Goal: Information Seeking & Learning: Find specific fact

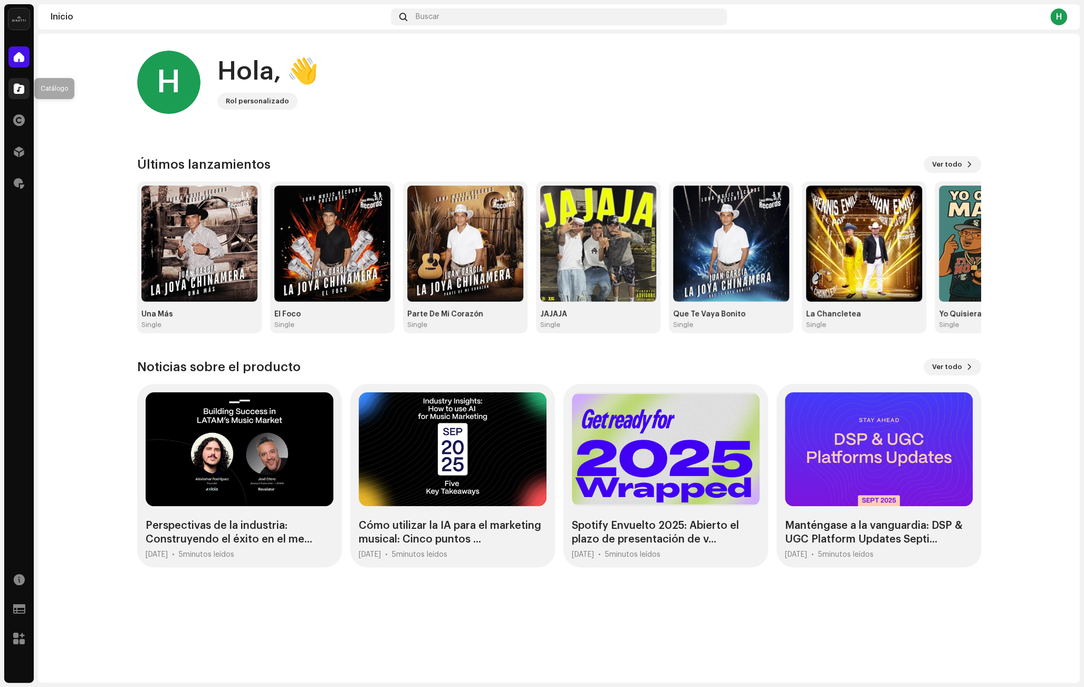
click at [14, 81] on div at bounding box center [18, 88] width 21 height 21
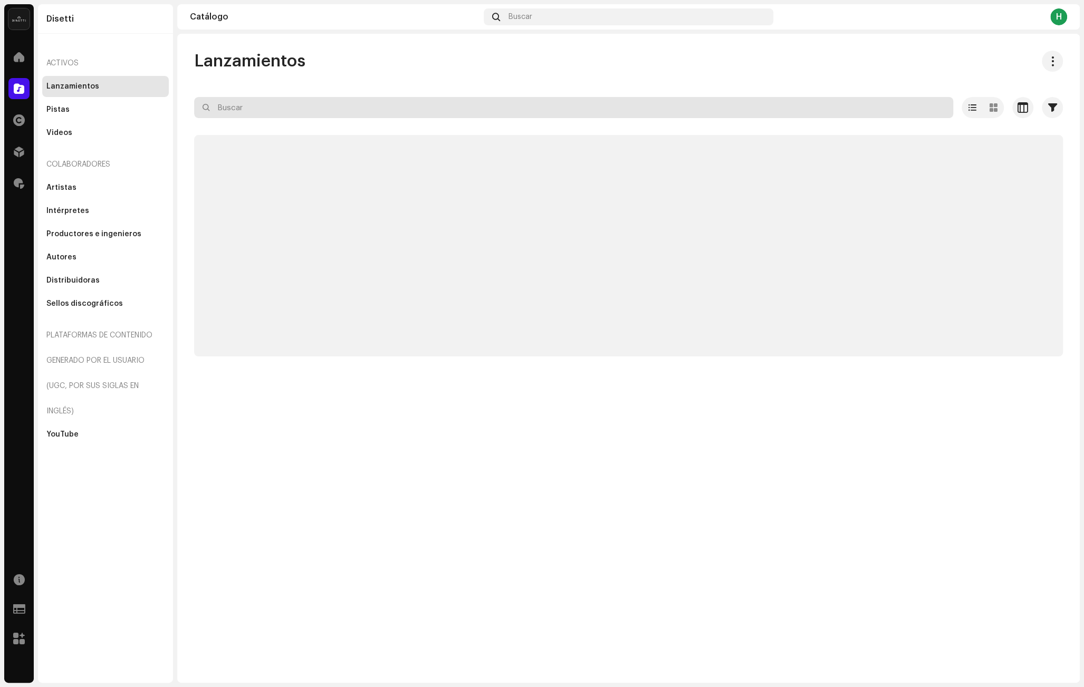
click at [253, 107] on input "text" at bounding box center [573, 107] width 759 height 21
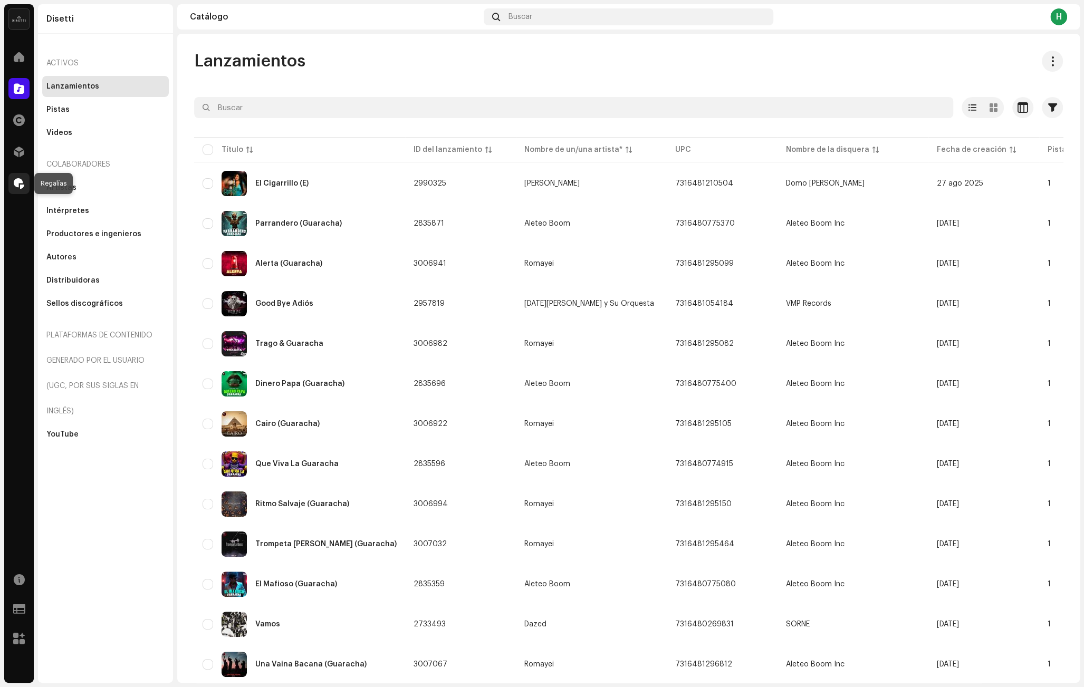
click at [20, 181] on span at bounding box center [19, 183] width 11 height 8
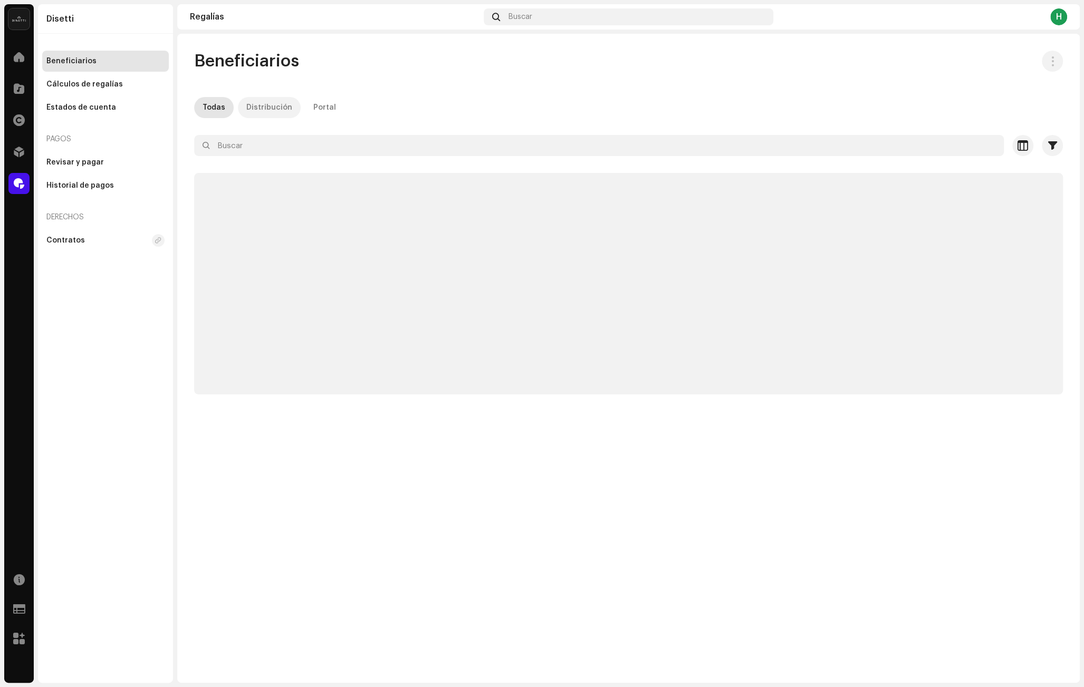
click at [267, 109] on div "Distribución" at bounding box center [269, 107] width 46 height 21
click at [214, 102] on div "Todas" at bounding box center [214, 107] width 23 height 21
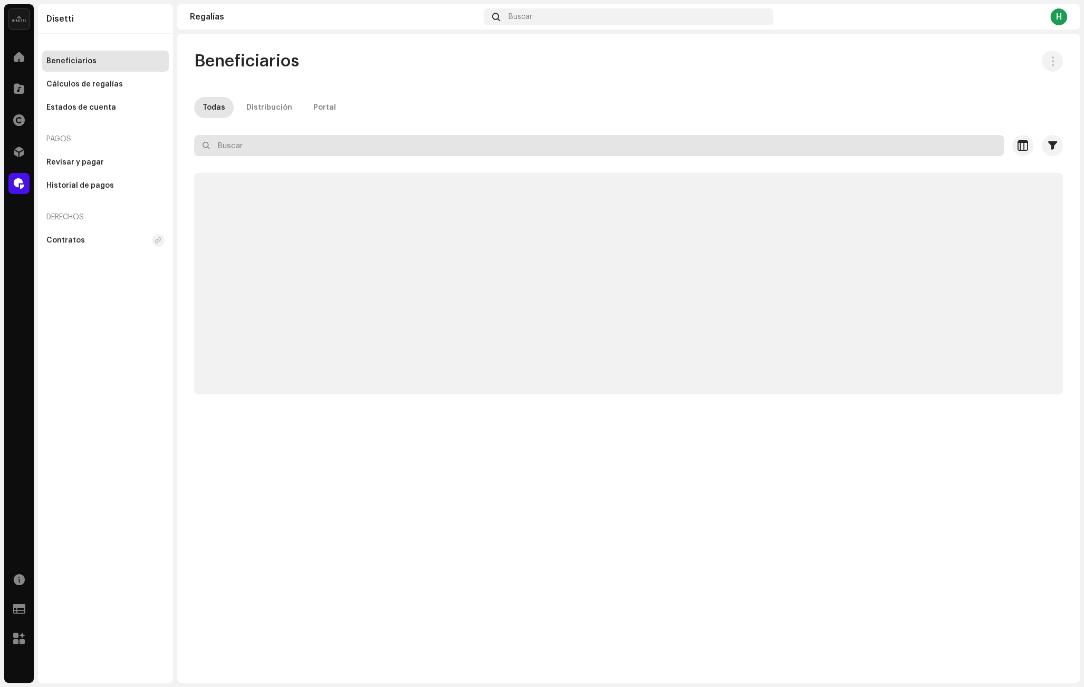
click at [258, 143] on input "text" at bounding box center [599, 145] width 810 height 21
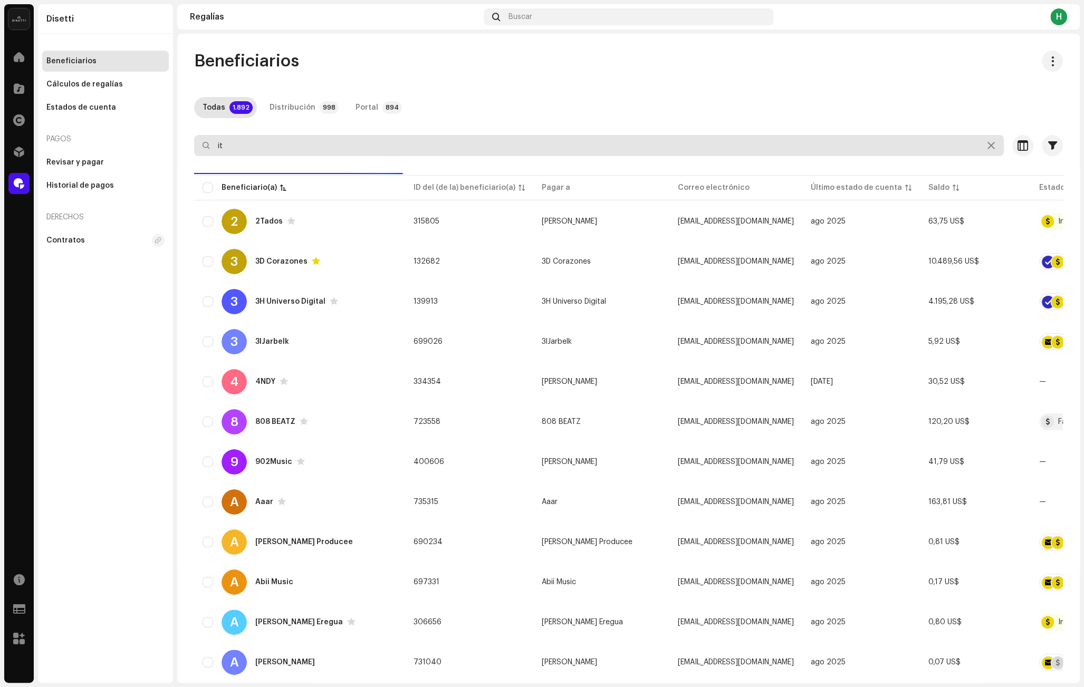
type input "i"
type input "lh"
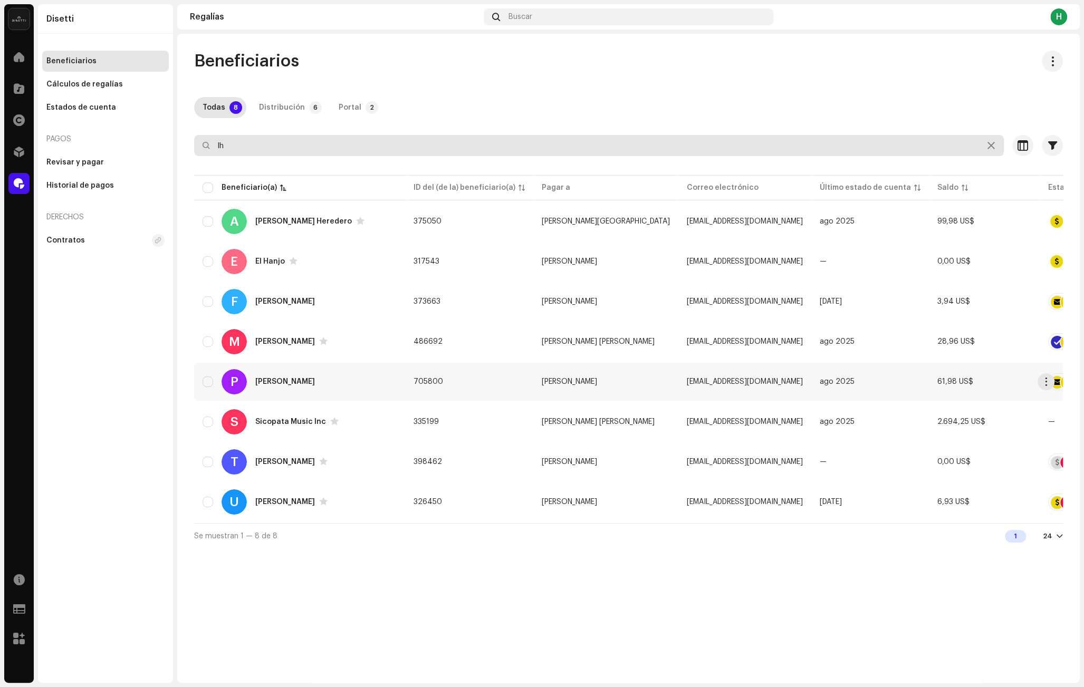
scroll to position [0, 6]
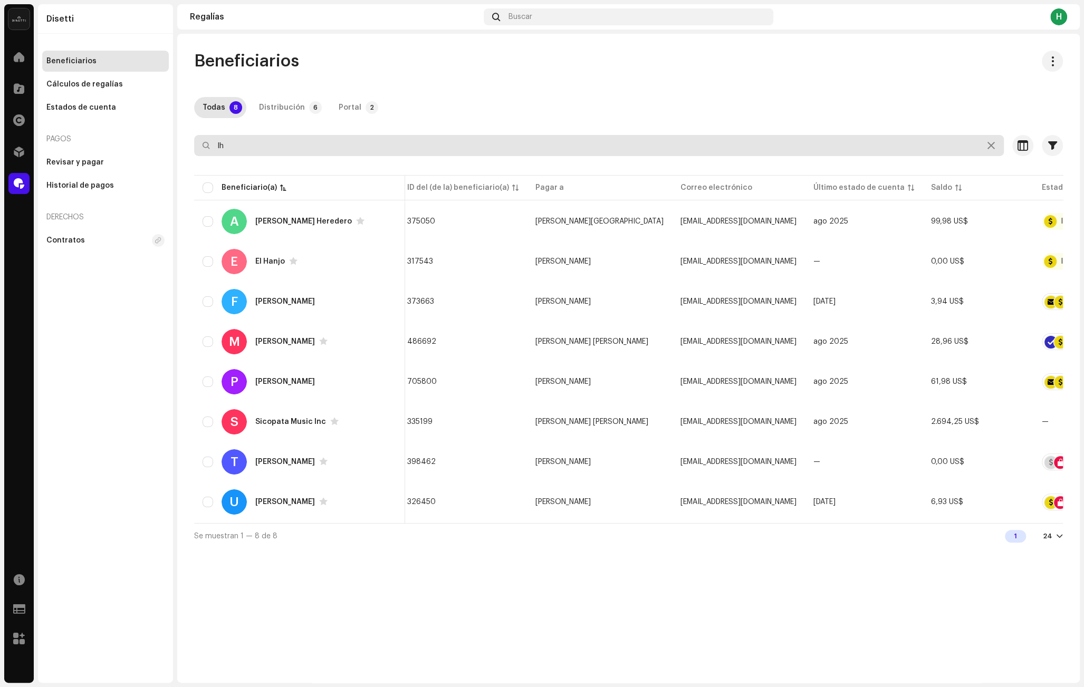
click at [293, 144] on input "lh" at bounding box center [599, 145] width 810 height 21
click at [293, 143] on input "lh" at bounding box center [599, 145] width 810 height 21
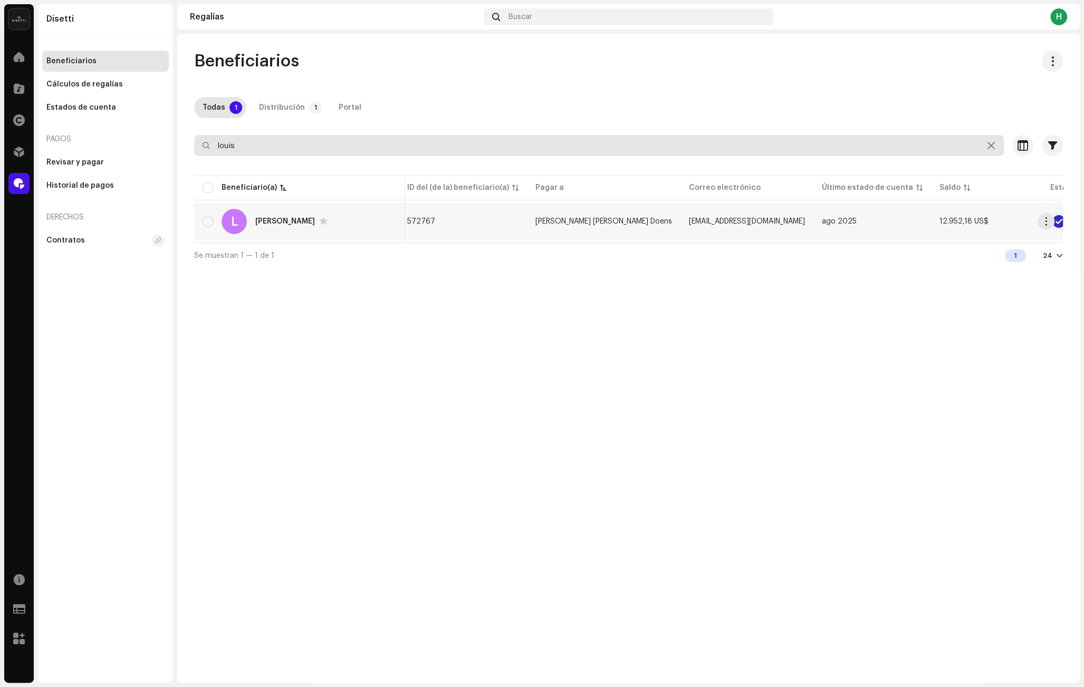
type input "louis"
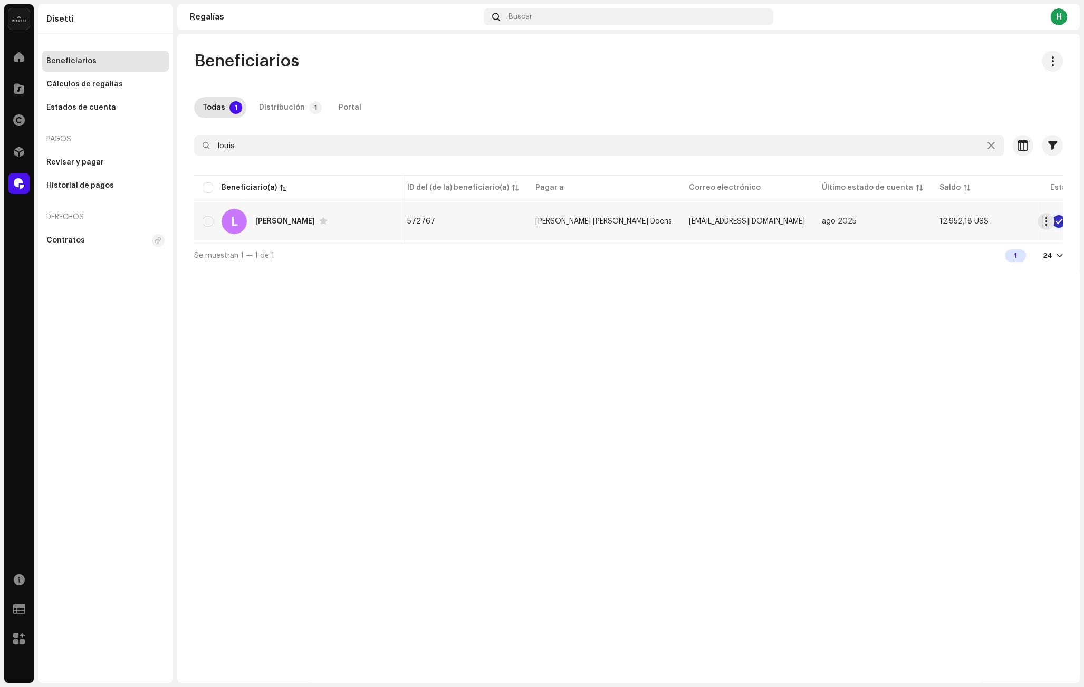
click at [367, 217] on div "L [PERSON_NAME]" at bounding box center [300, 221] width 194 height 25
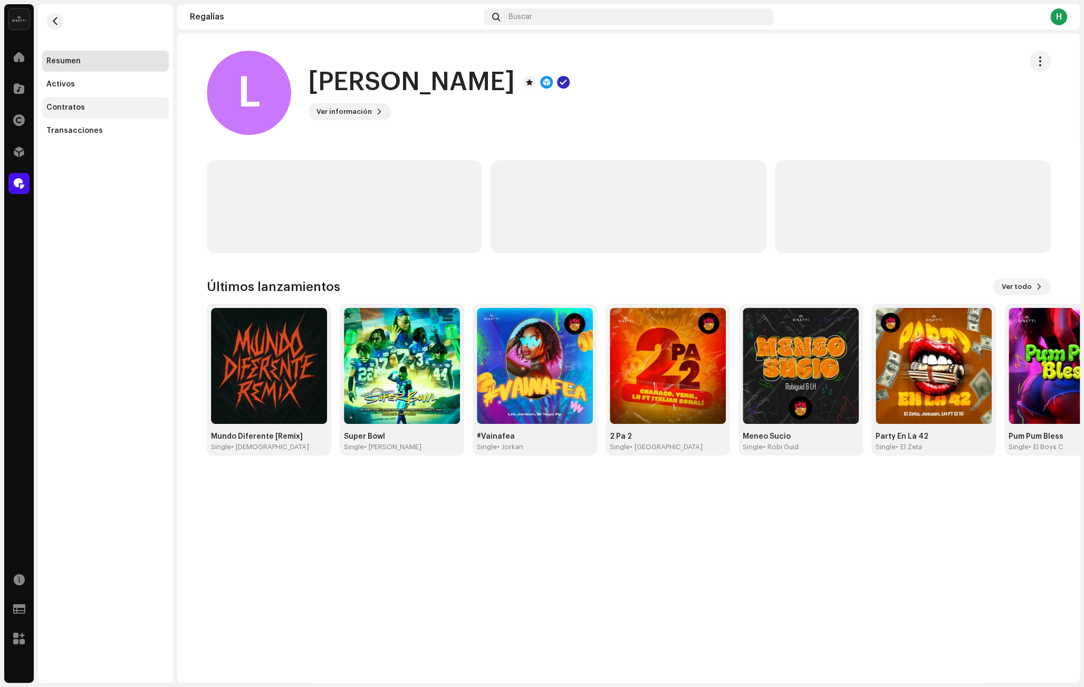
click at [106, 100] on div "Contratos" at bounding box center [105, 107] width 127 height 21
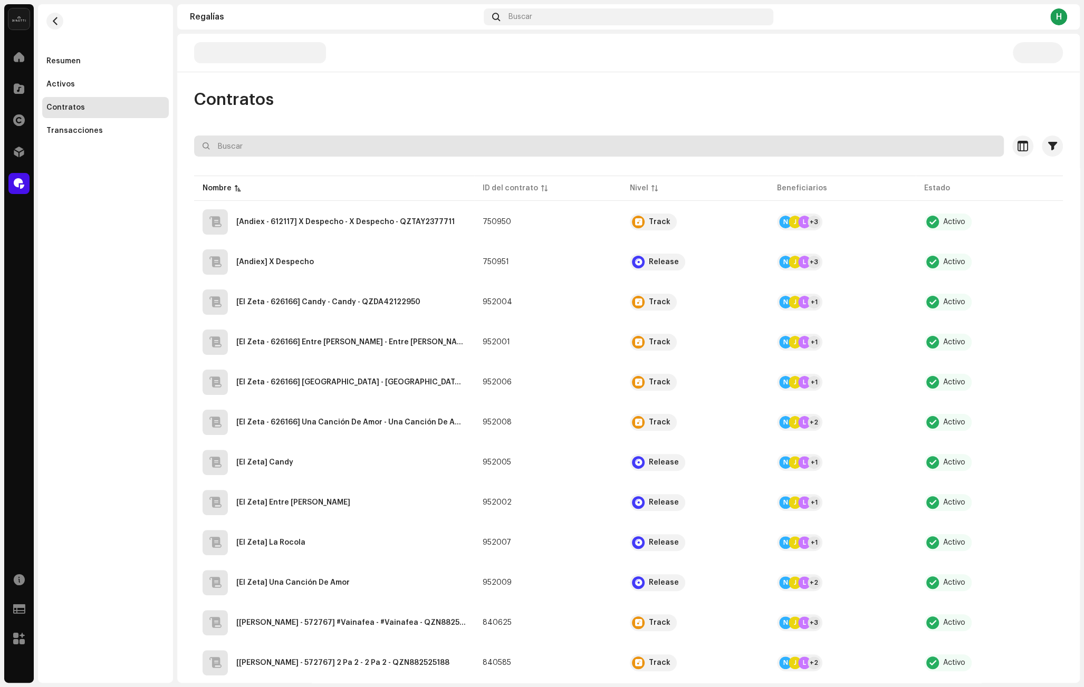
click at [287, 142] on input "text" at bounding box center [599, 146] width 810 height 21
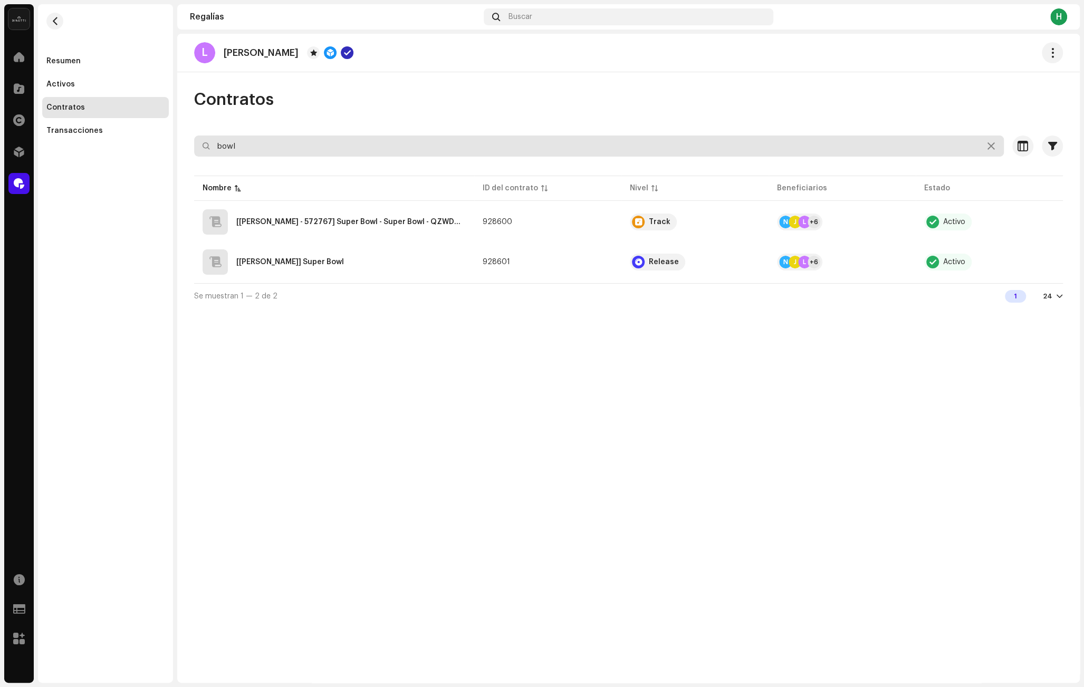
type input "bowl"
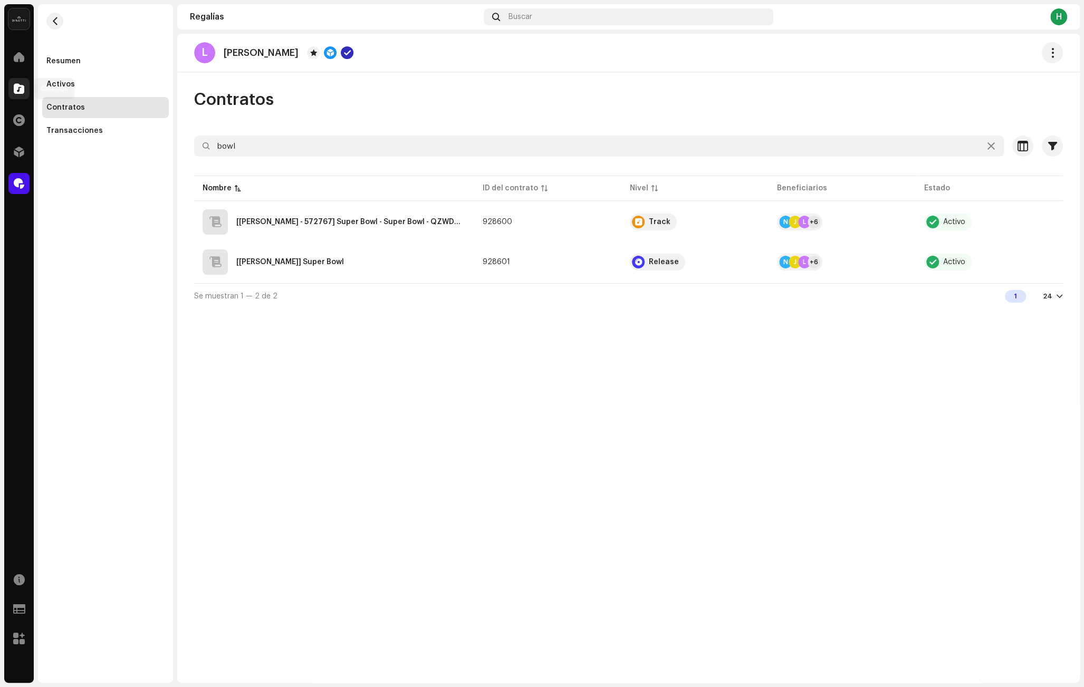
click at [14, 85] on span at bounding box center [19, 88] width 11 height 8
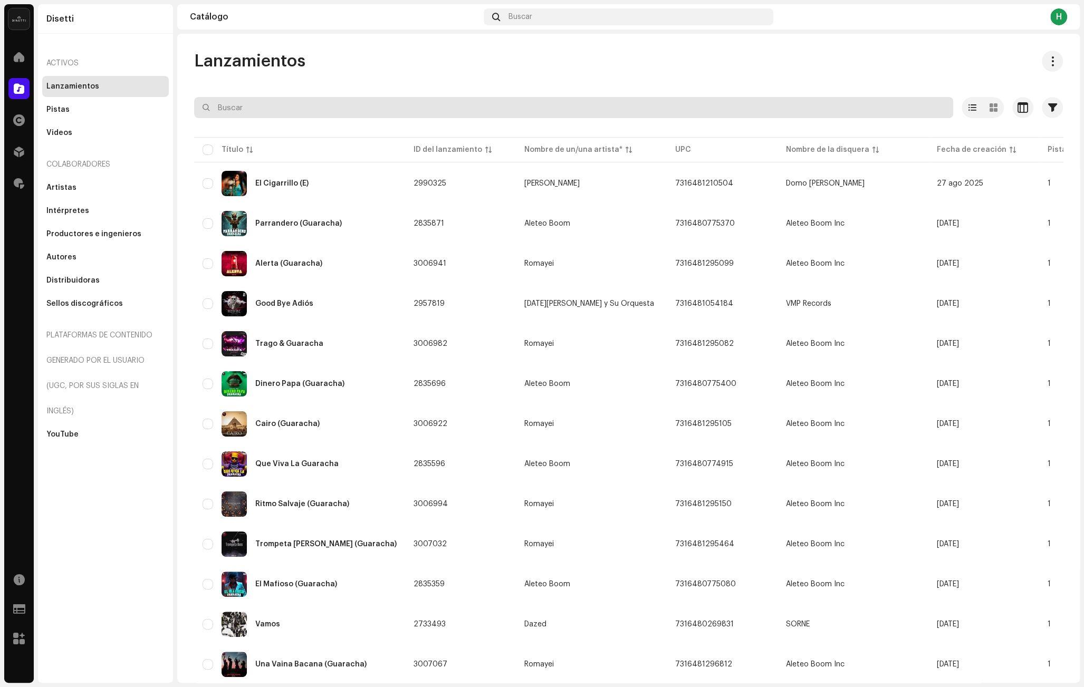
click at [290, 103] on input "text" at bounding box center [573, 107] width 759 height 21
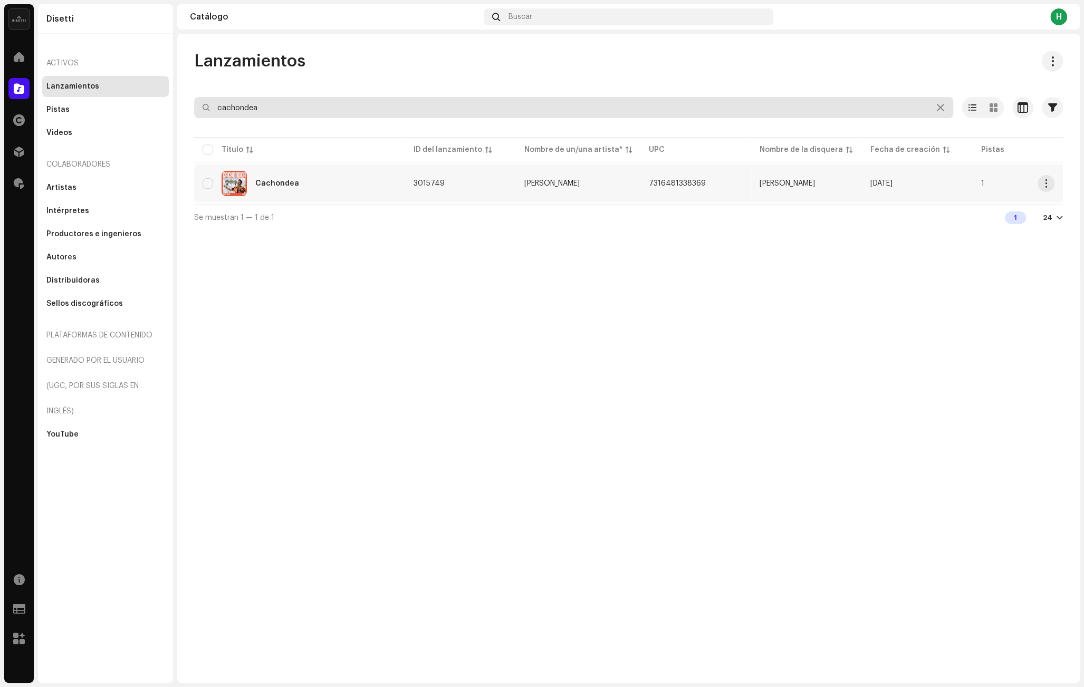
type input "cachondea"
click at [365, 178] on div "Cachondea" at bounding box center [300, 183] width 194 height 25
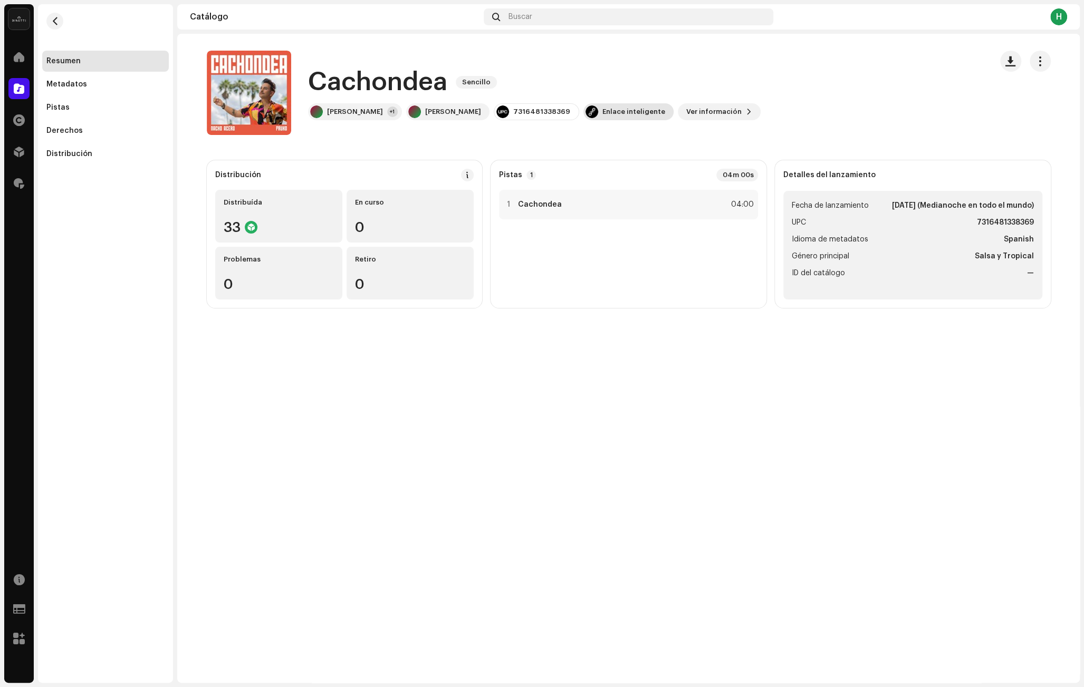
click at [602, 113] on div "Enlace inteligente" at bounding box center [633, 112] width 63 height 8
click at [602, 155] on div "[DOMAIN_NAME] Enlace inteligente [URL][DOMAIN_NAME]" at bounding box center [542, 343] width 1084 height 687
click at [695, 114] on span "Ver información" at bounding box center [713, 111] width 55 height 21
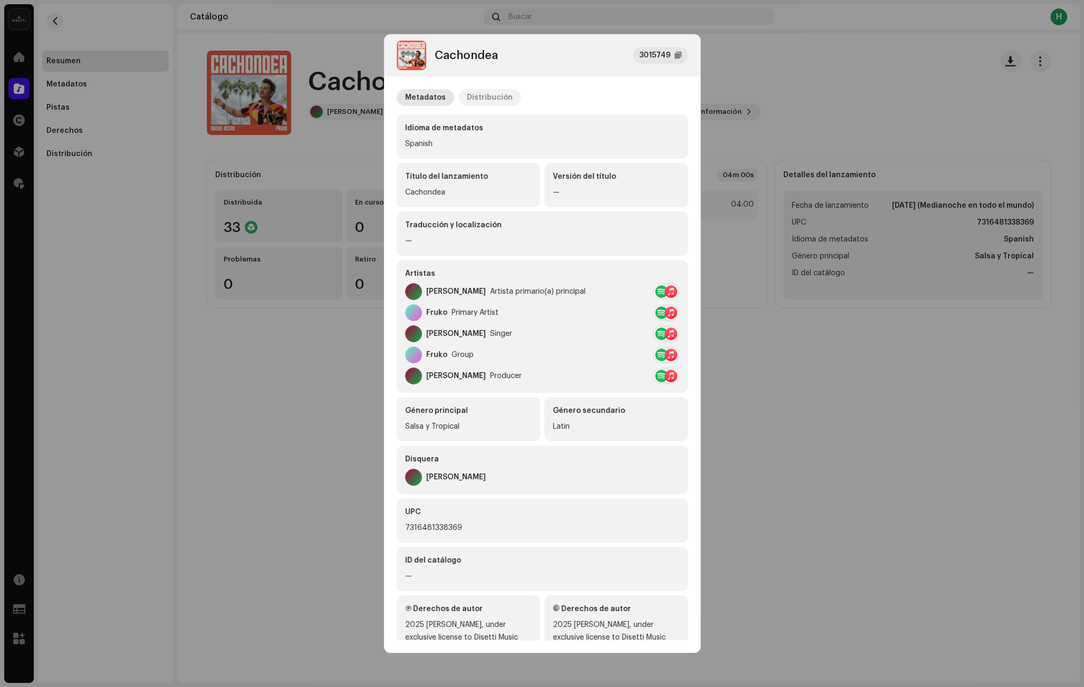
click at [505, 96] on div "Distribución" at bounding box center [490, 97] width 46 height 17
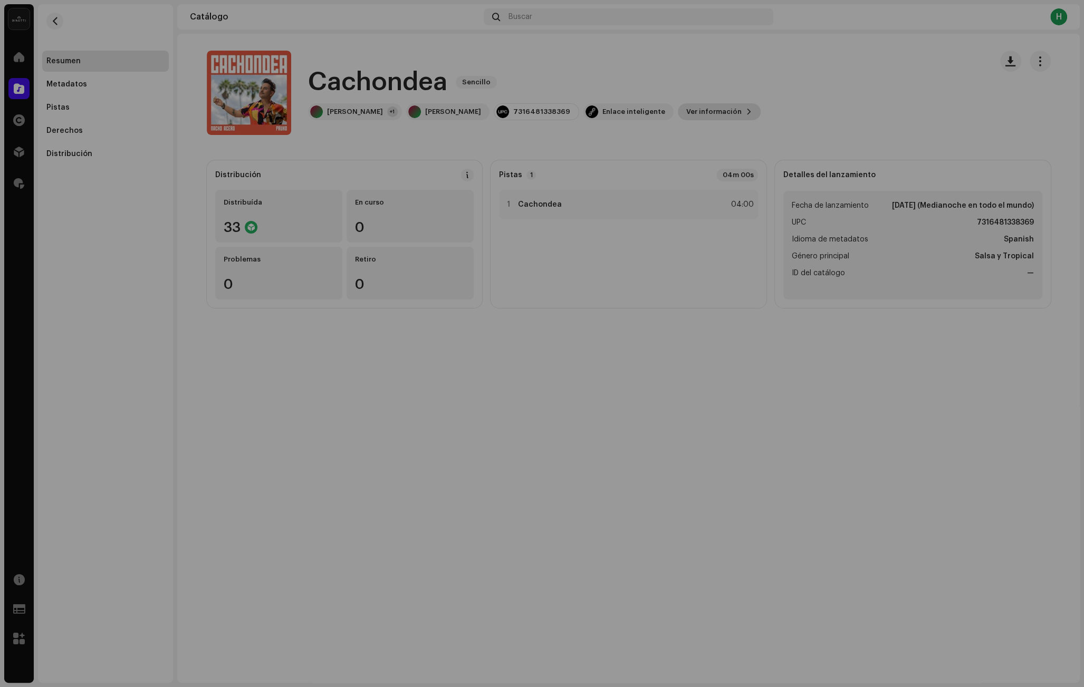
drag, startPoint x: 767, startPoint y: 91, endPoint x: 671, endPoint y: 103, distance: 96.2
click at [767, 91] on div "Cachondea 3015749 Metadatos Distribución Fecha de lanzamiento [DATE] (Medianoch…" at bounding box center [542, 343] width 1084 height 687
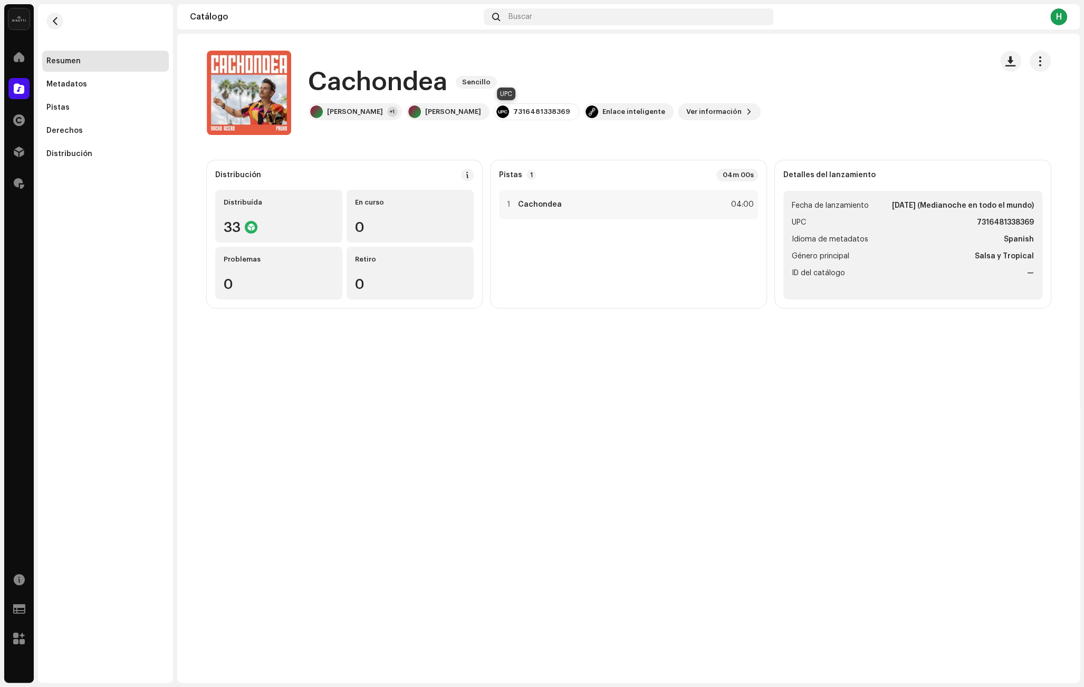
click at [513, 109] on div "7316481338369" at bounding box center [541, 112] width 57 height 8
click at [601, 200] on div "1 Cachondea 04:00" at bounding box center [628, 205] width 259 height 30
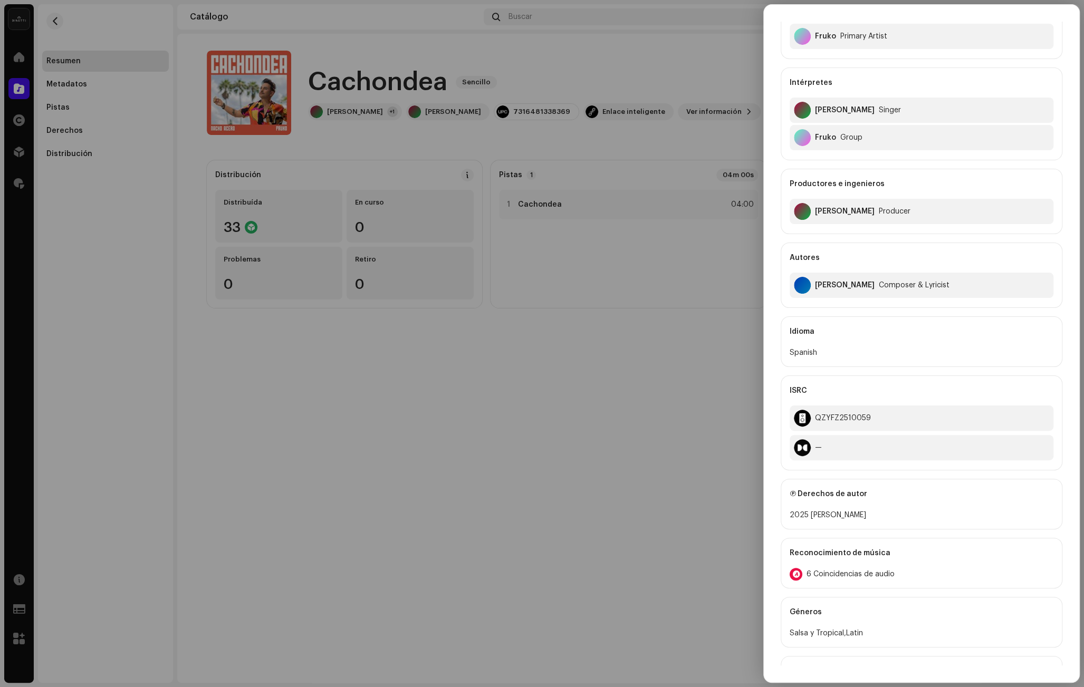
scroll to position [208, 0]
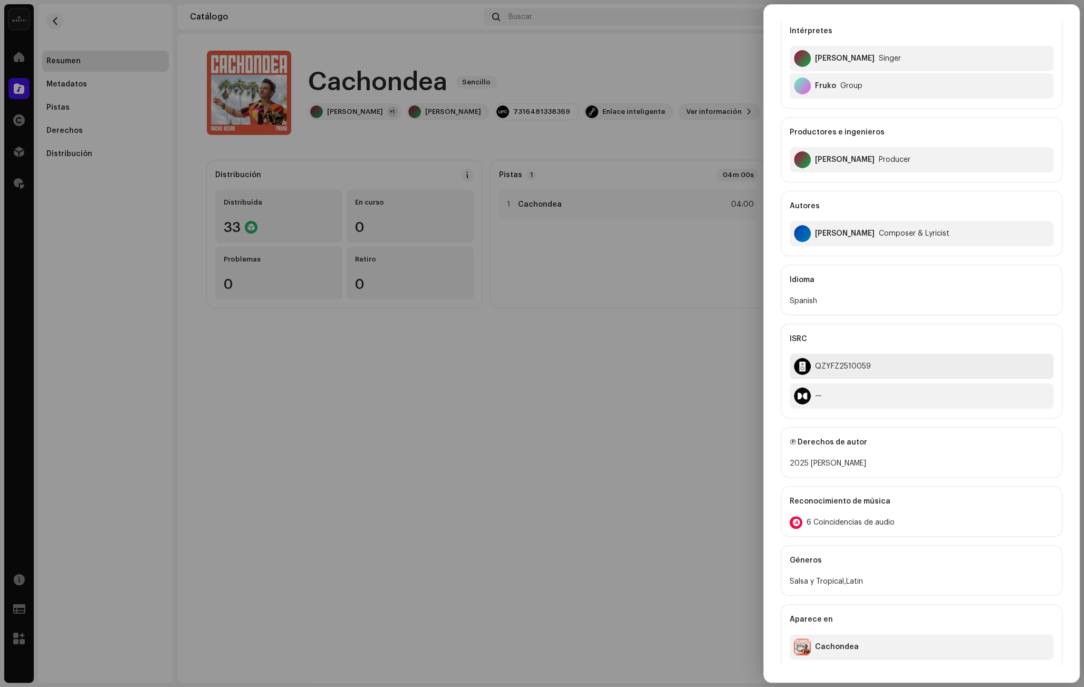
click at [861, 358] on div "QZYFZ2510059" at bounding box center [922, 366] width 264 height 25
copy div "QZYFZ2510059"
click at [370, 36] on div at bounding box center [542, 343] width 1084 height 687
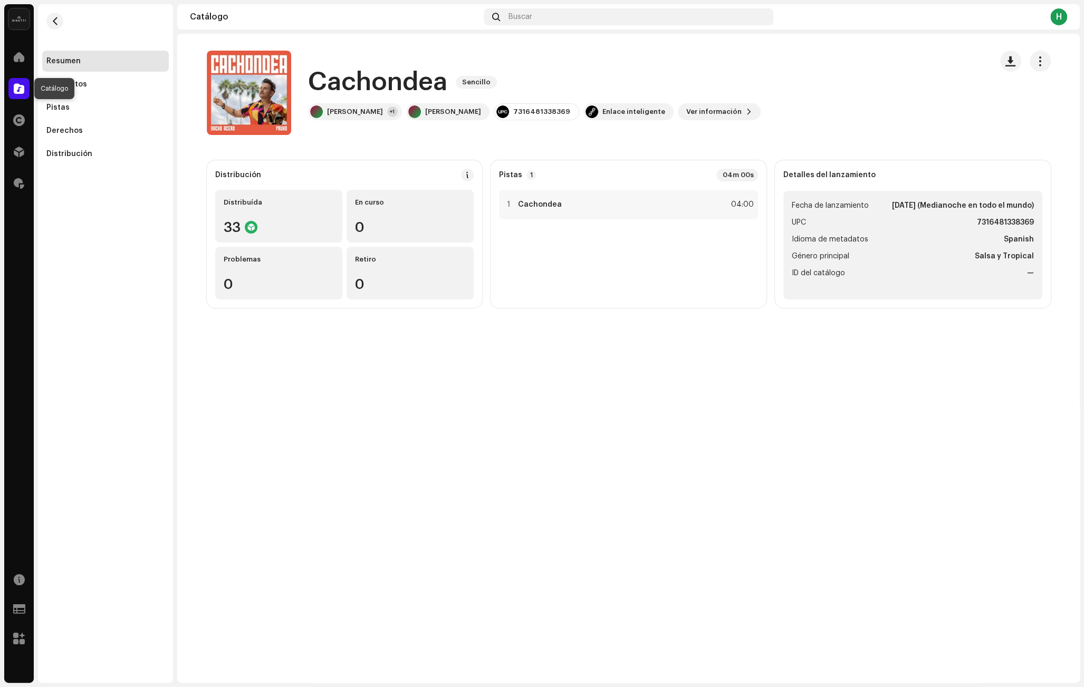
click at [15, 90] on span at bounding box center [19, 88] width 11 height 8
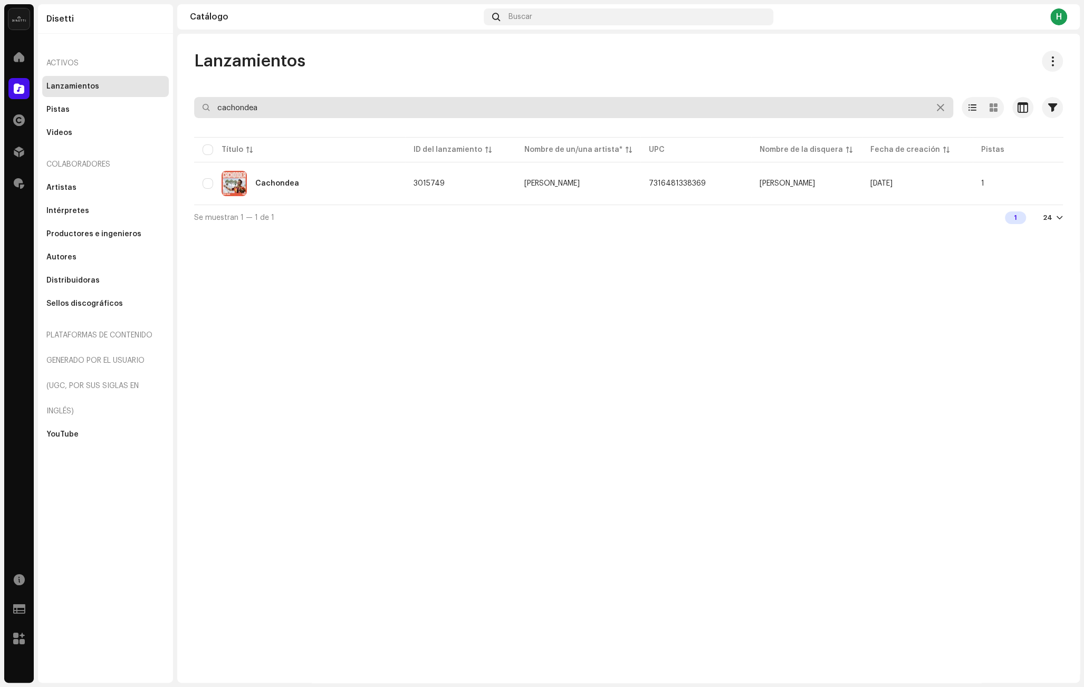
click at [249, 105] on input "cachondea" at bounding box center [573, 107] width 759 height 21
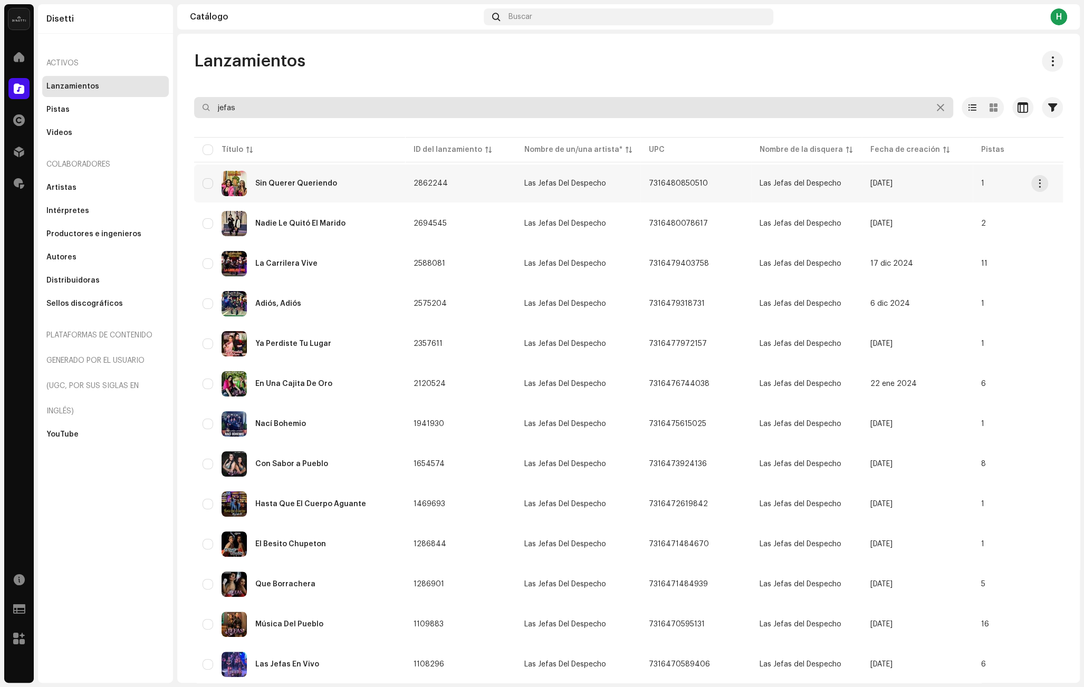
type input "jefas"
click at [484, 190] on td "2862244" at bounding box center [460, 184] width 111 height 38
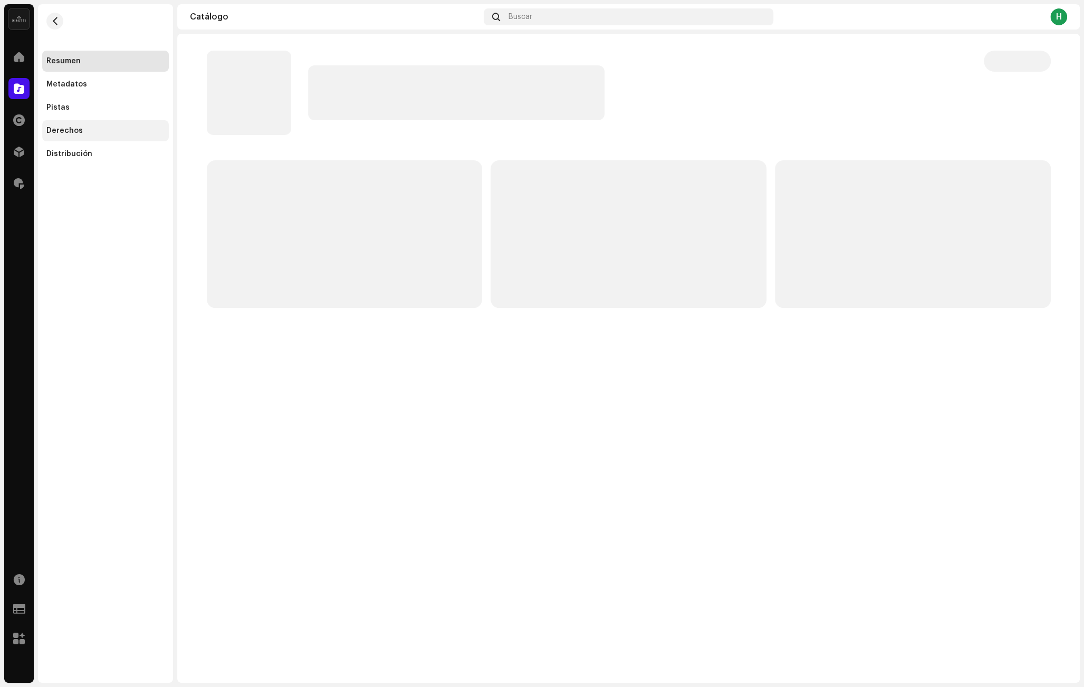
click at [108, 134] on div "Derechos" at bounding box center [105, 131] width 118 height 8
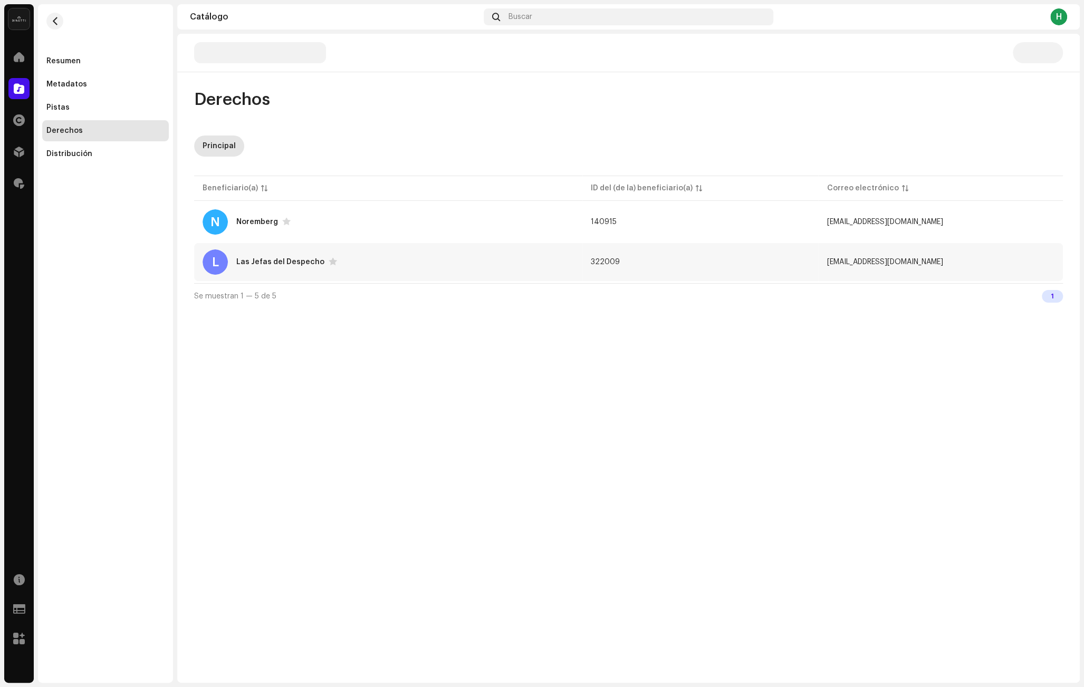
click at [400, 273] on div "L Las Jefas del Despecho" at bounding box center [388, 261] width 371 height 25
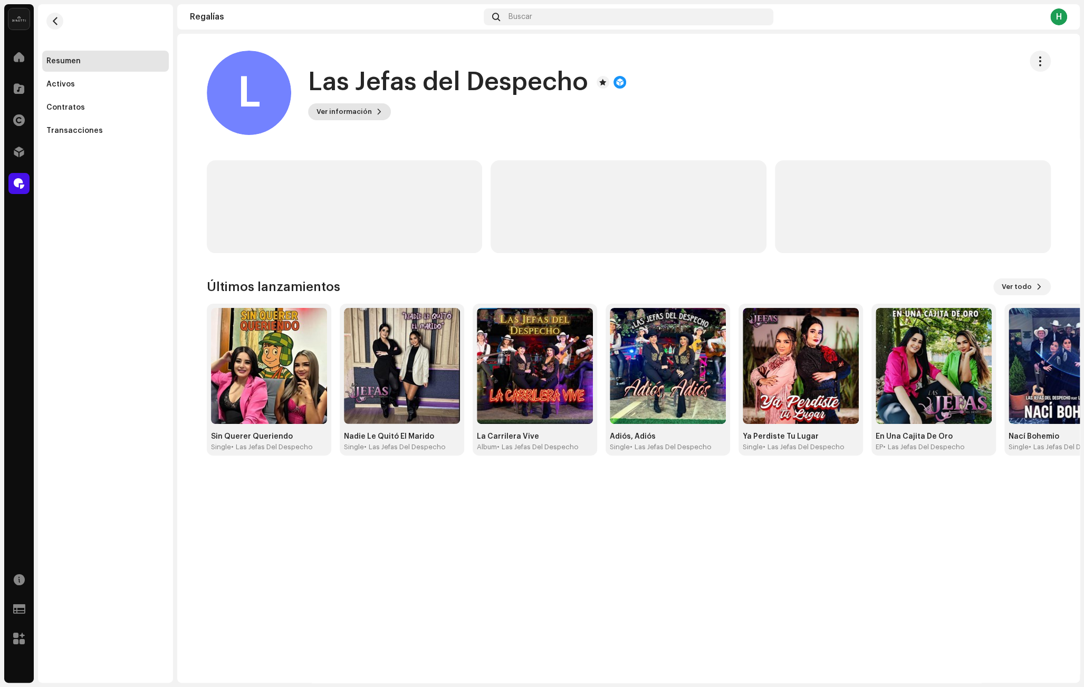
click at [367, 107] on span "Ver información" at bounding box center [343, 111] width 55 height 21
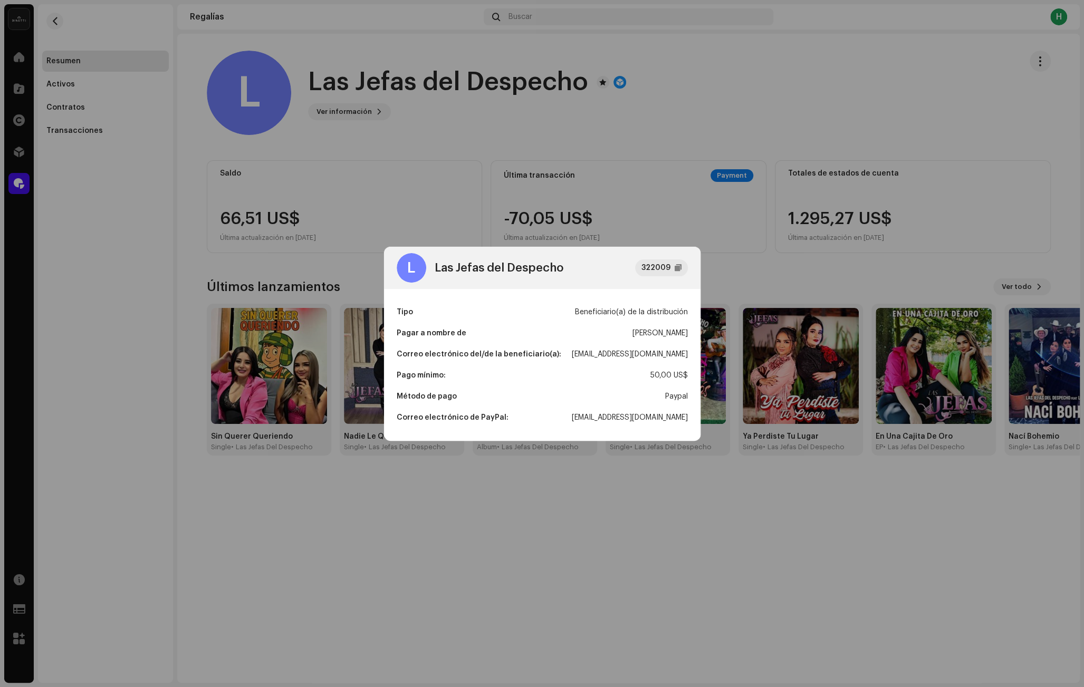
click at [643, 354] on div "[EMAIL_ADDRESS][DOMAIN_NAME]" at bounding box center [630, 354] width 116 height 21
copy div "[EMAIL_ADDRESS][DOMAIN_NAME]"
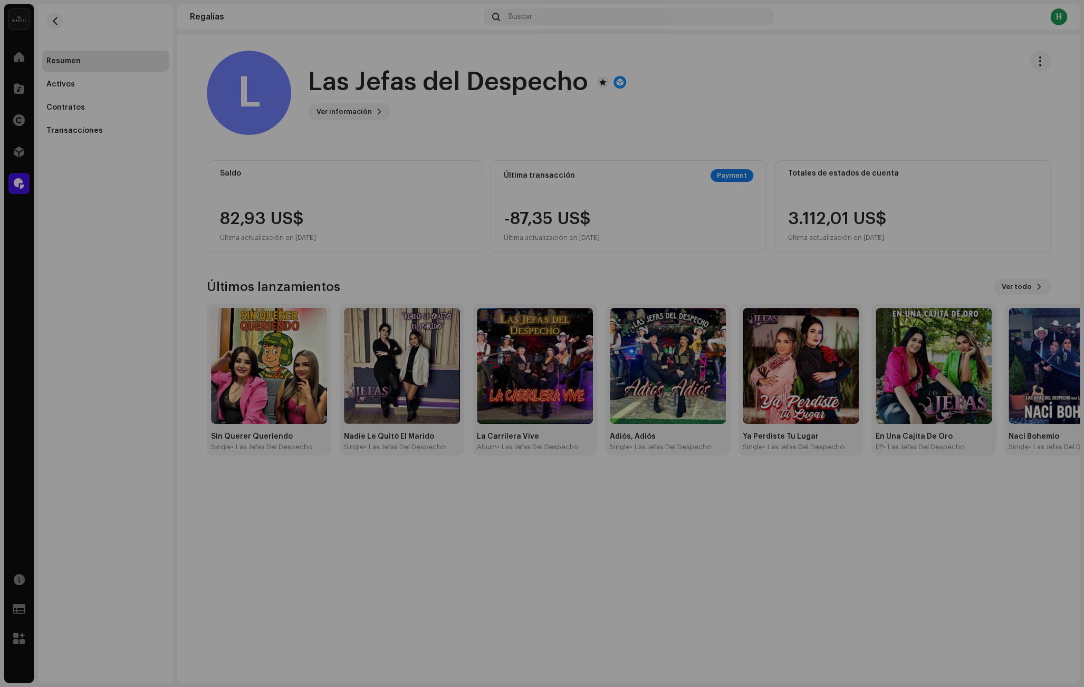
click at [49, 97] on div "L Las Jefas del Despecho 322009 Tipo Beneficiario(a) de la distribución Pagar a…" at bounding box center [542, 343] width 1084 height 687
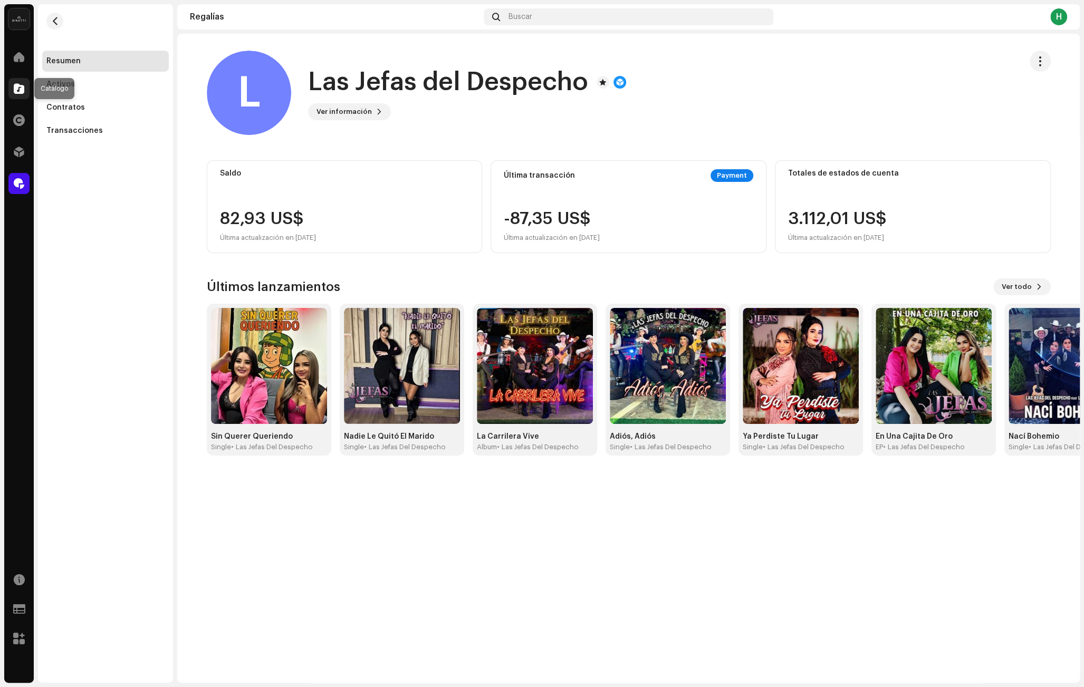
click at [22, 90] on span at bounding box center [19, 88] width 11 height 8
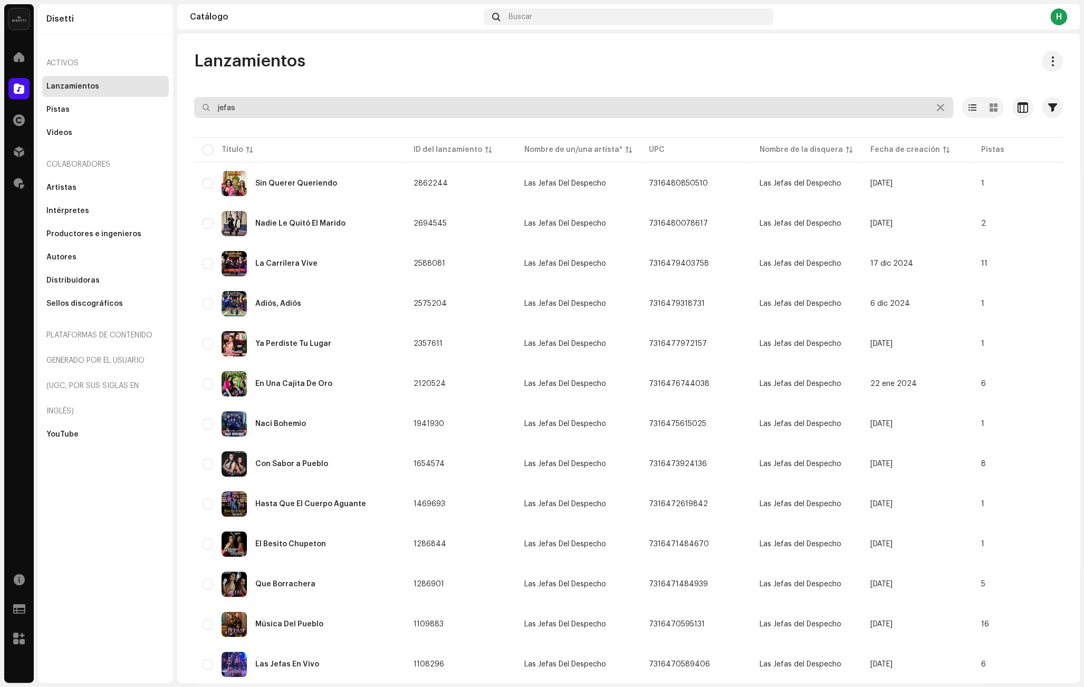
click at [320, 114] on input "jefas" at bounding box center [573, 107] width 759 height 21
paste input "7316481057208"
type input "7316481057208"
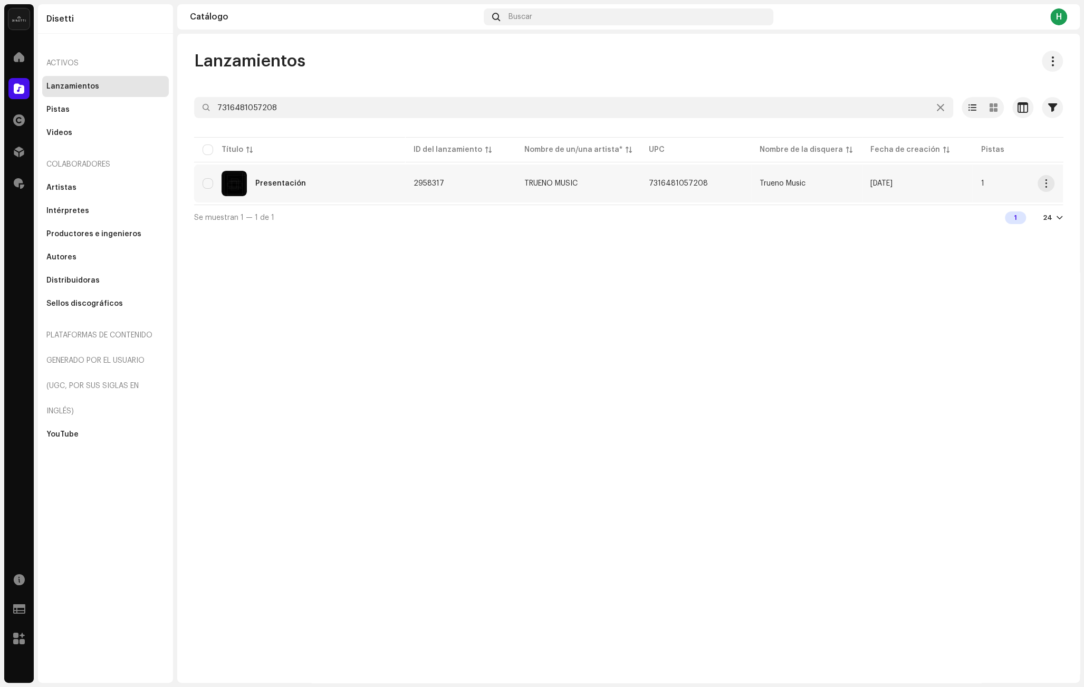
click at [348, 193] on div "Presentación" at bounding box center [300, 183] width 194 height 25
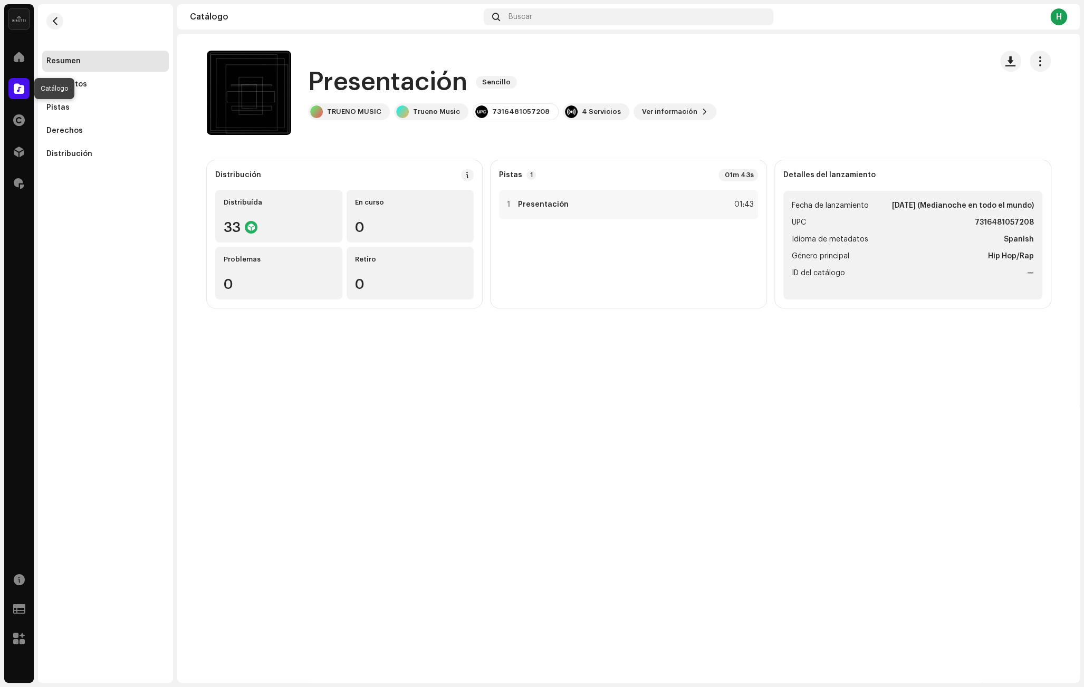
click at [11, 82] on div at bounding box center [18, 88] width 21 height 21
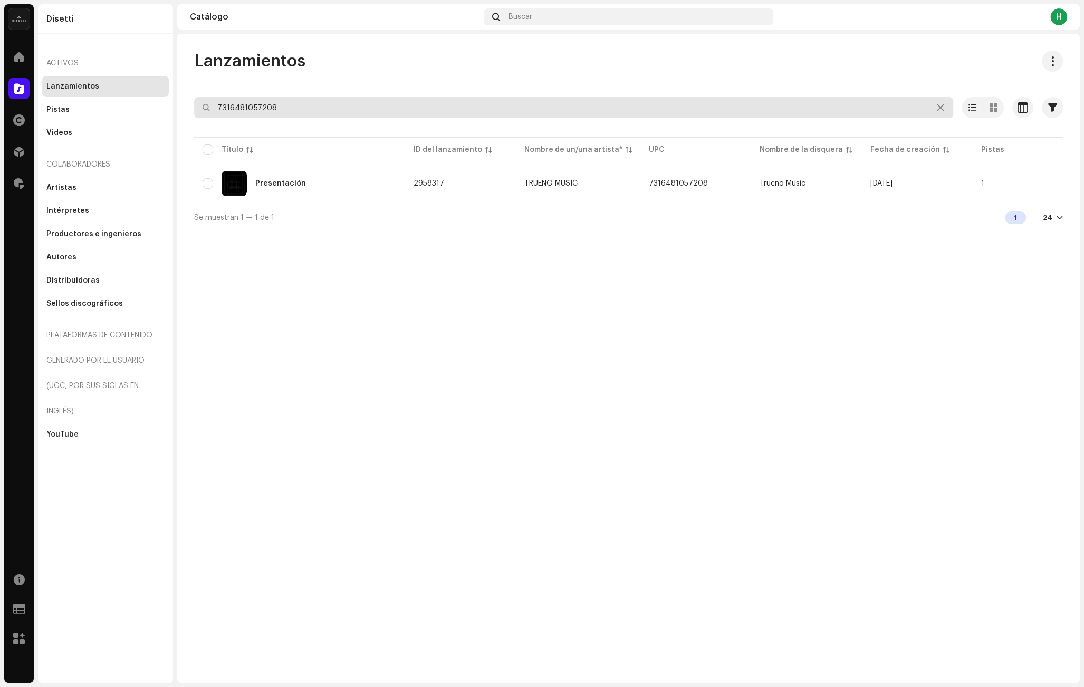
click at [343, 112] on input "7316481057208" at bounding box center [573, 107] width 759 height 21
paste input "7316481058021"
type input "7316481058021"
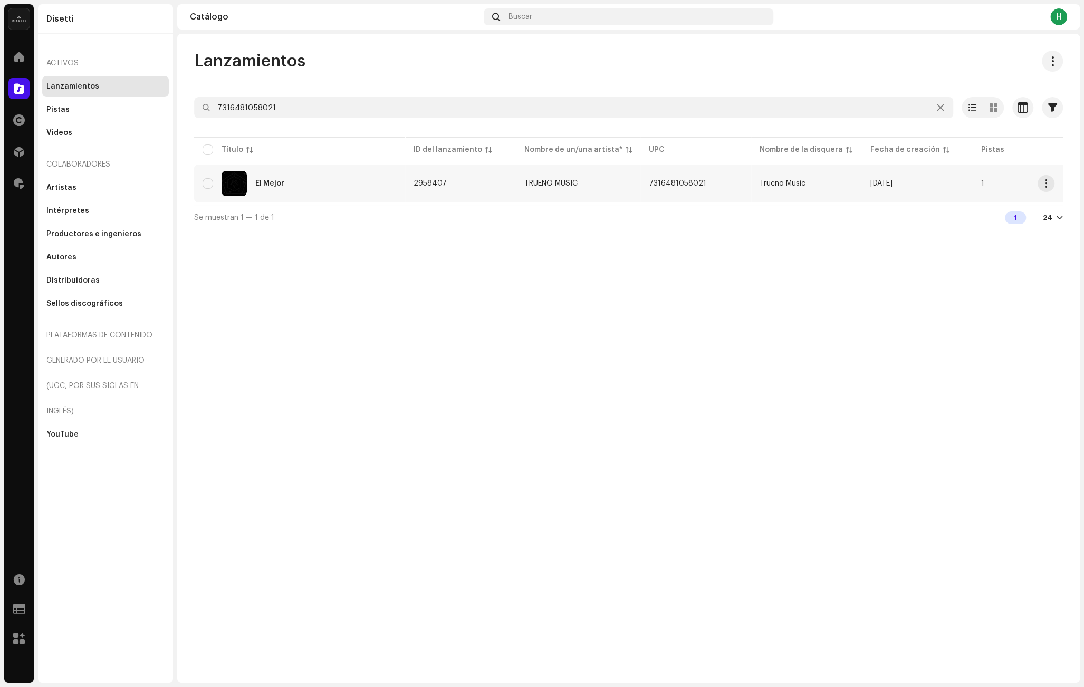
click at [299, 184] on div "El Mejor" at bounding box center [300, 183] width 194 height 25
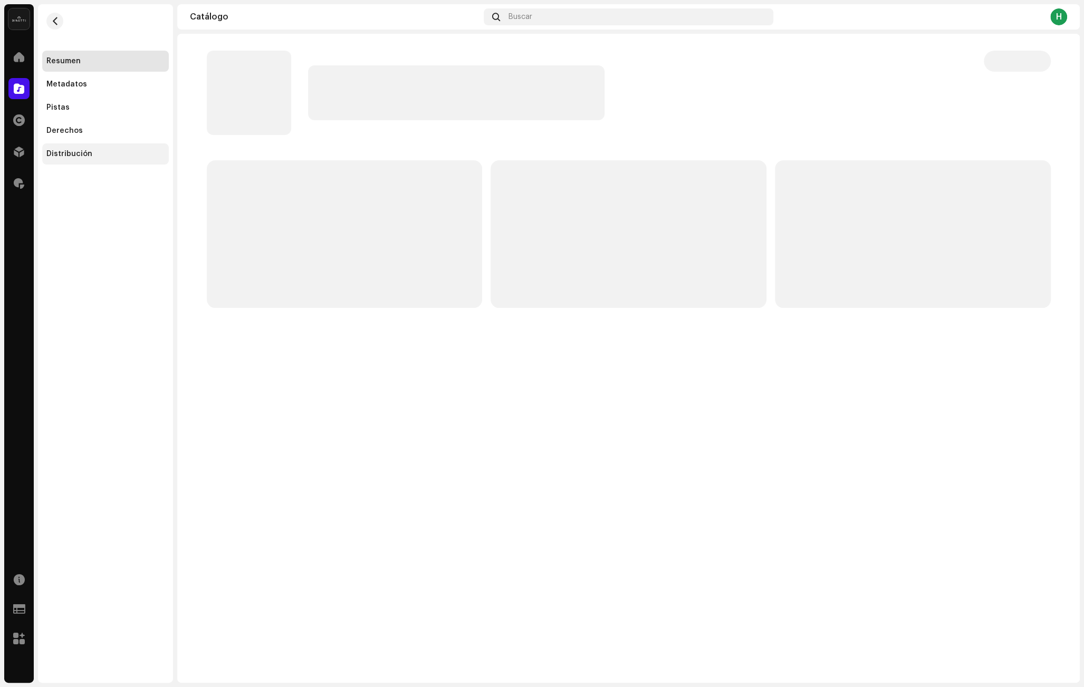
click at [109, 150] on div "Distribución" at bounding box center [105, 154] width 118 height 8
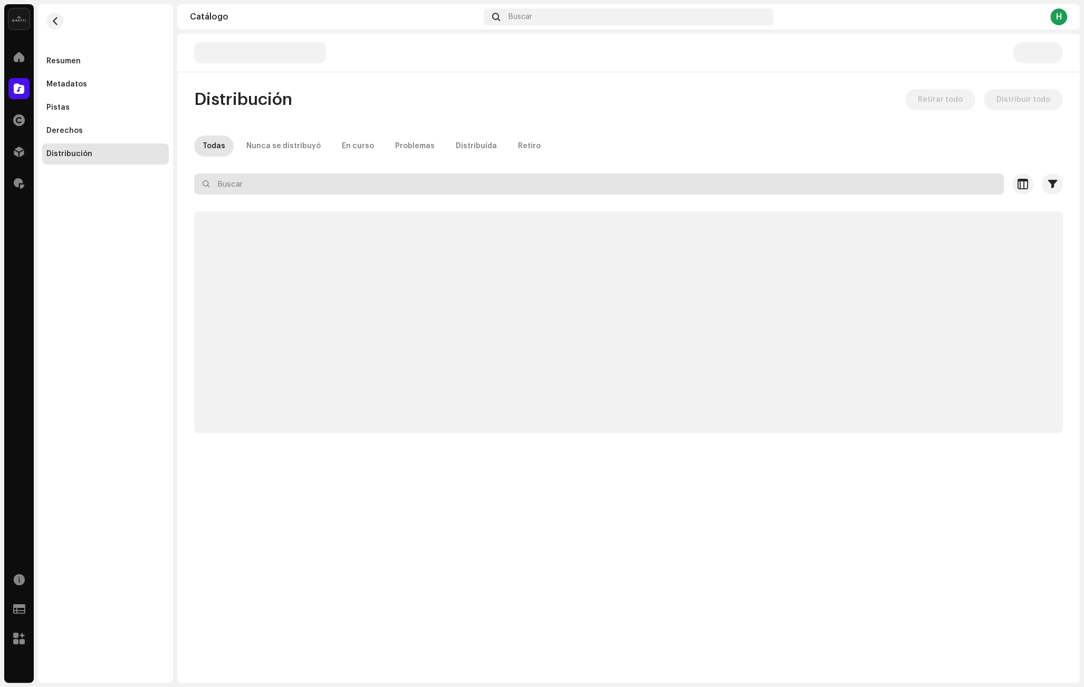
click at [297, 185] on input "text" at bounding box center [599, 184] width 810 height 21
paste input "qobuz"
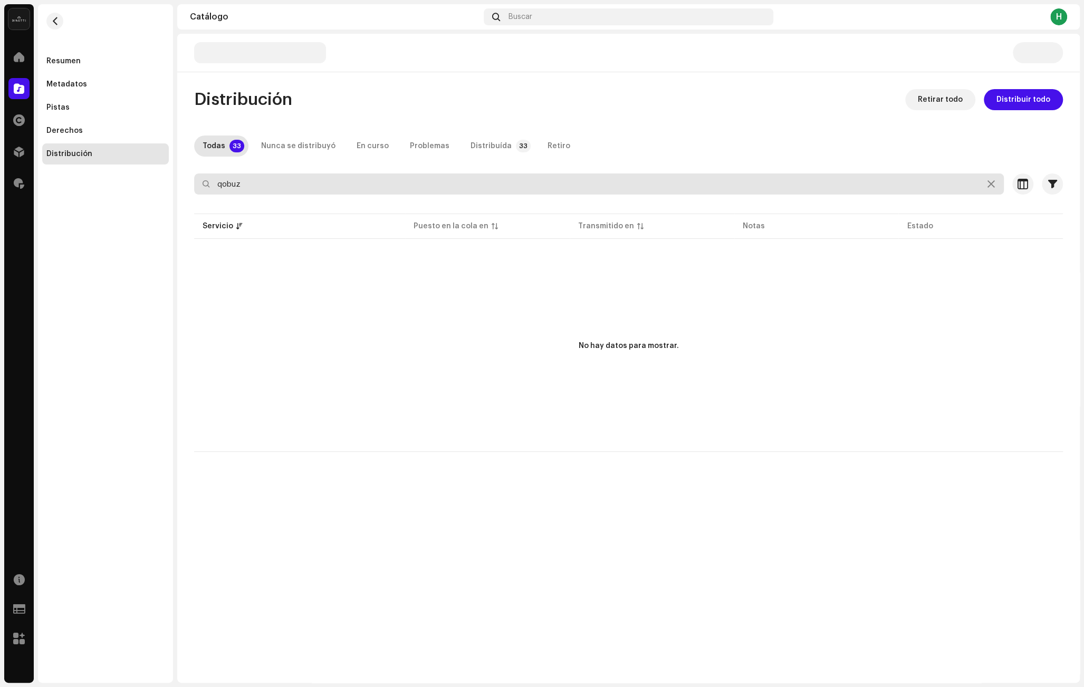
type input "qobuz"
click at [249, 182] on input "qobuz" at bounding box center [599, 184] width 810 height 21
